Goal: Navigation & Orientation: Go to known website

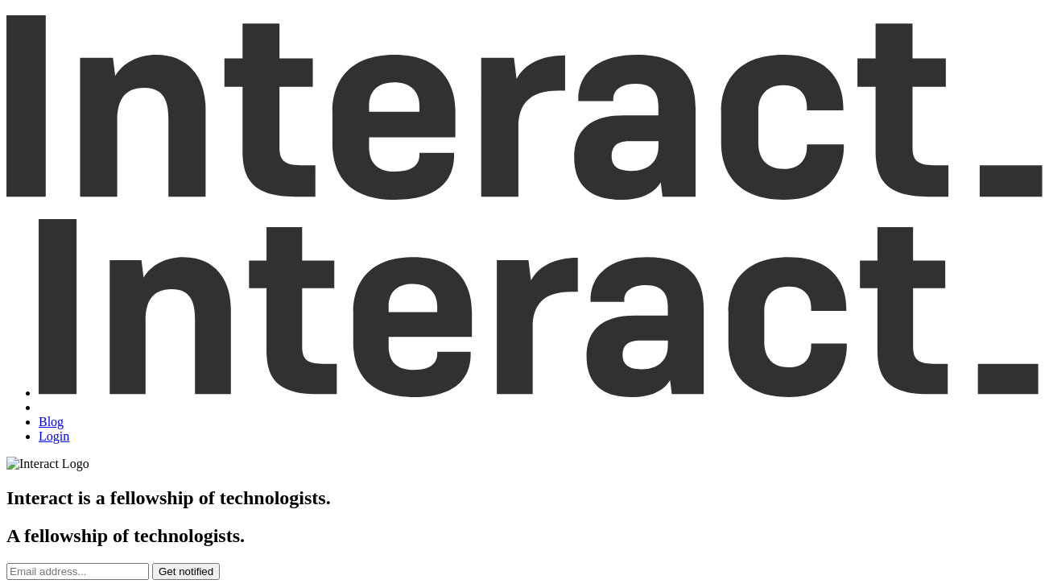
click at [69, 429] on link "Login" at bounding box center [54, 436] width 31 height 14
